Goal: Navigation & Orientation: Find specific page/section

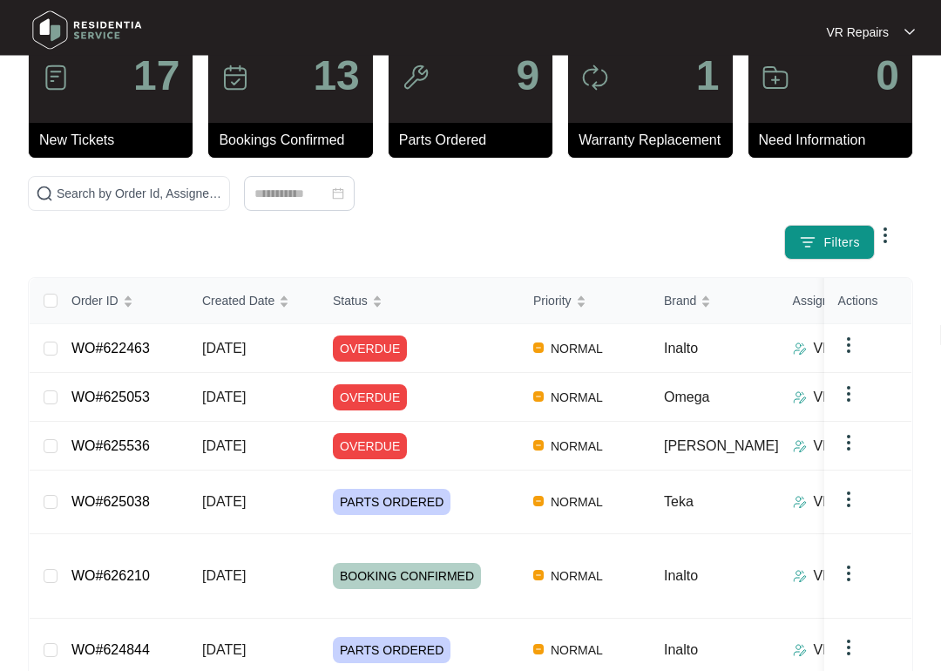
scroll to position [57, 0]
click at [131, 347] on link "WO#622463" at bounding box center [110, 348] width 78 height 15
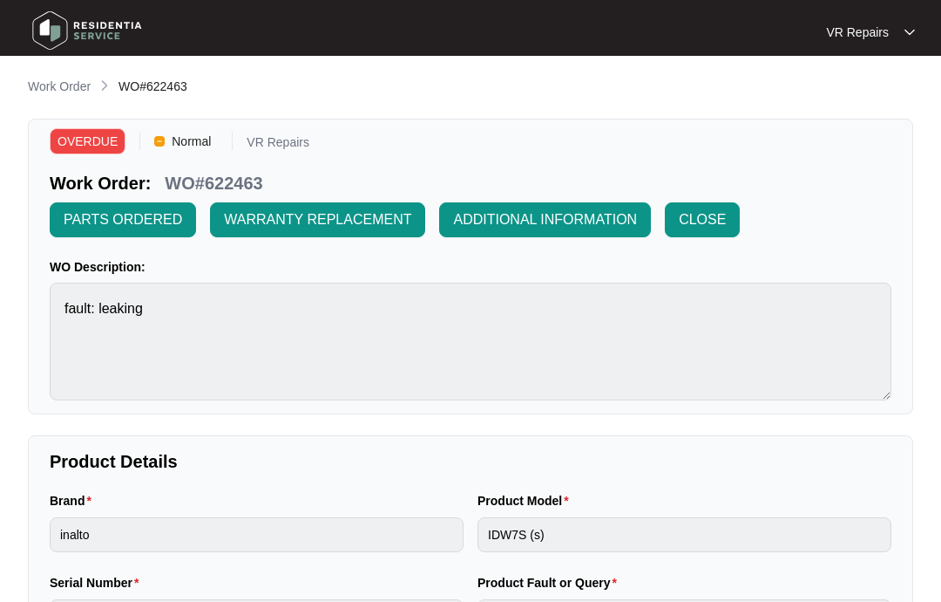
click at [69, 82] on p "Work Order" at bounding box center [59, 86] width 63 height 17
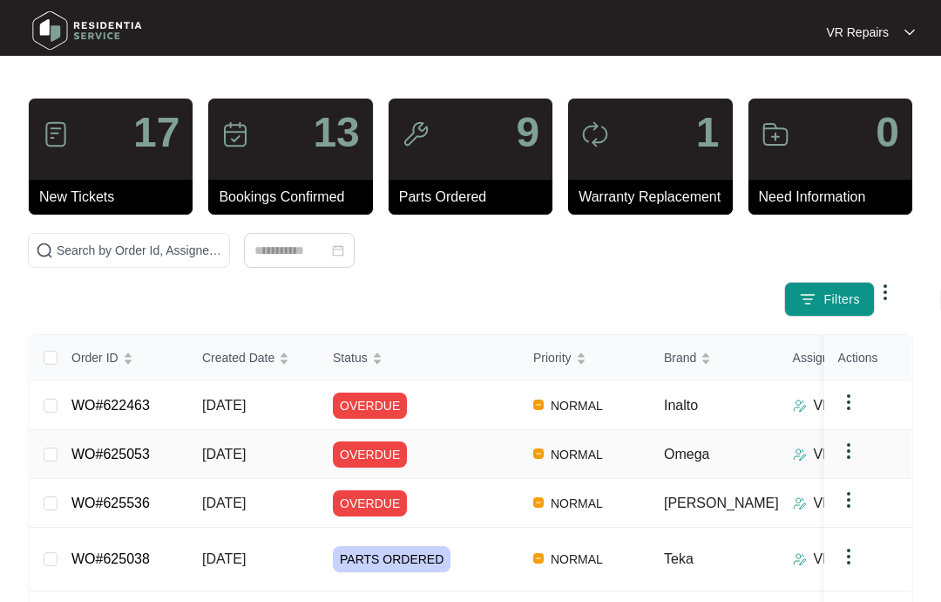
click at [117, 454] on link "WO#625053" at bounding box center [110, 453] width 78 height 15
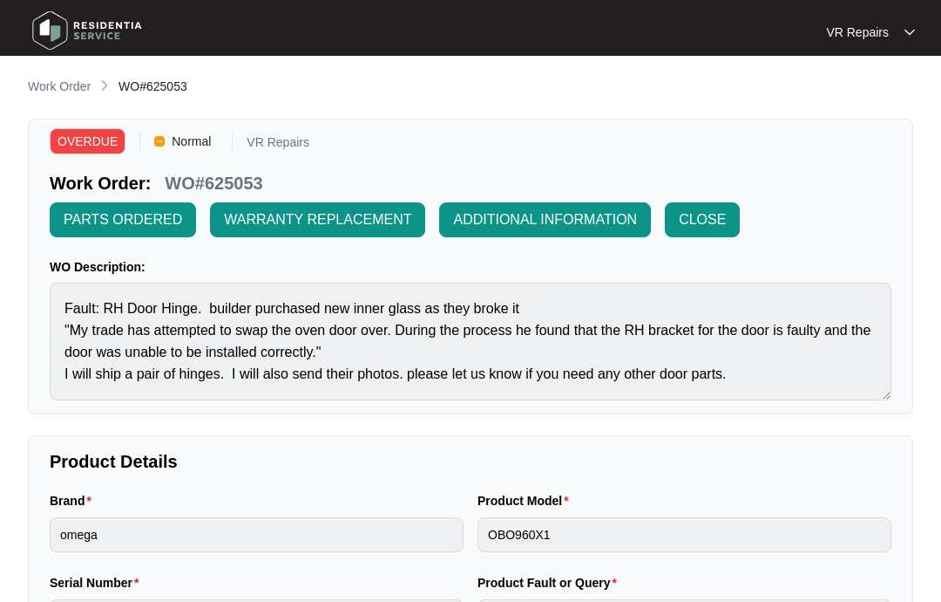
click at [61, 84] on p "Work Order" at bounding box center [59, 86] width 63 height 17
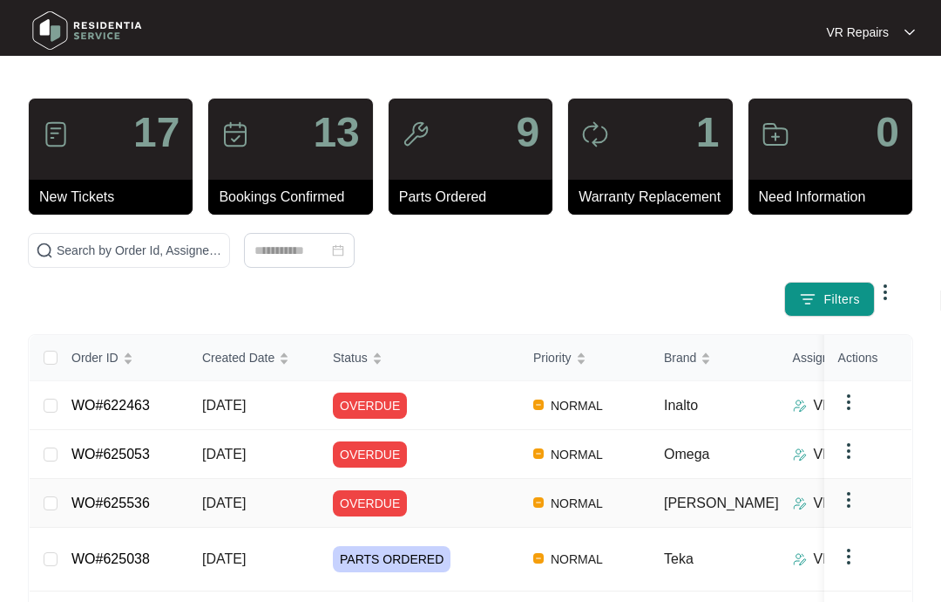
click at [115, 495] on link "WO#625536" at bounding box center [110, 502] width 78 height 15
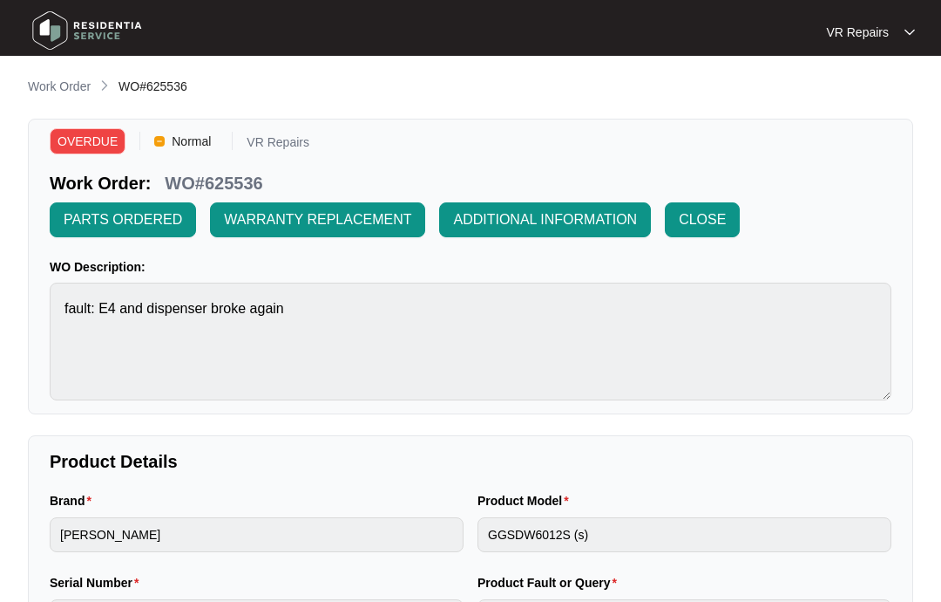
click at [60, 86] on p "Work Order" at bounding box center [59, 86] width 63 height 17
